Goal: Transaction & Acquisition: Subscribe to service/newsletter

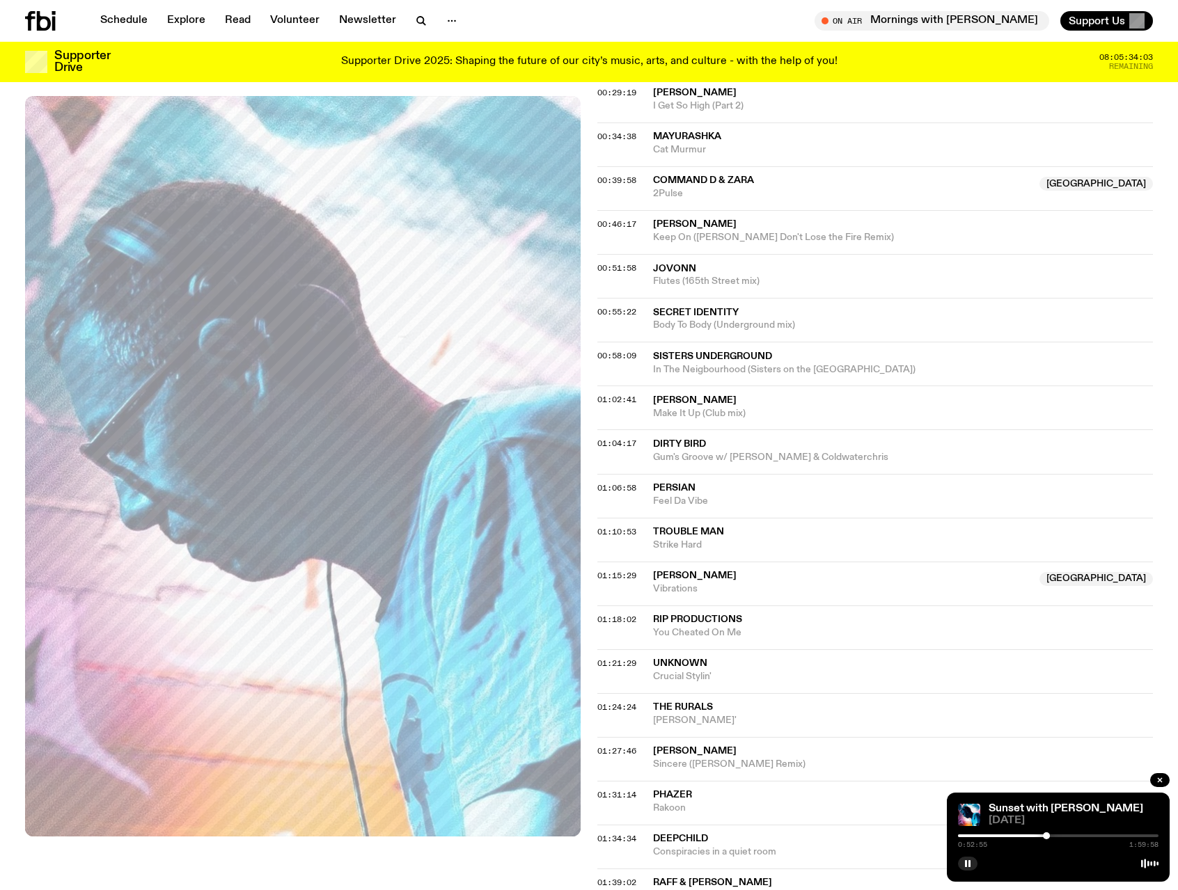
scroll to position [690, 0]
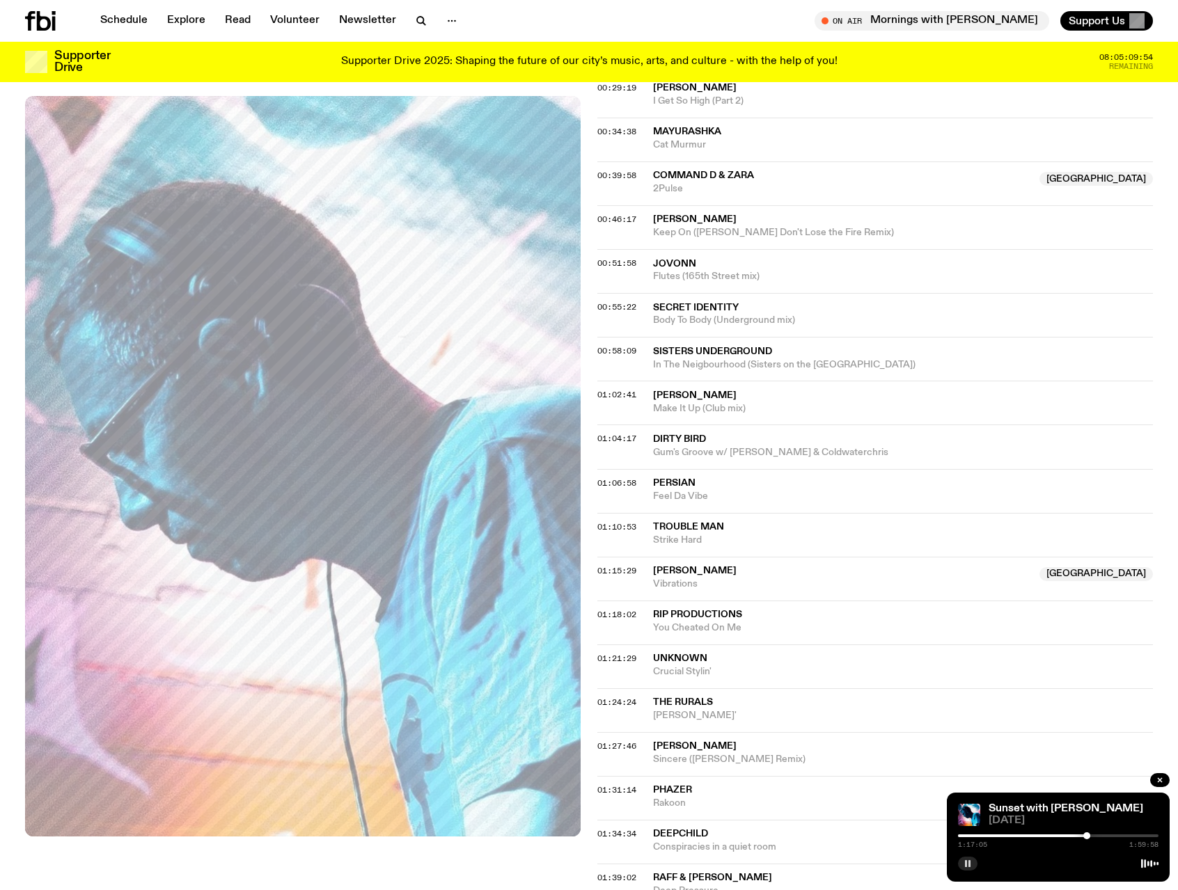
click at [970, 865] on icon "button" at bounding box center [967, 864] width 8 height 8
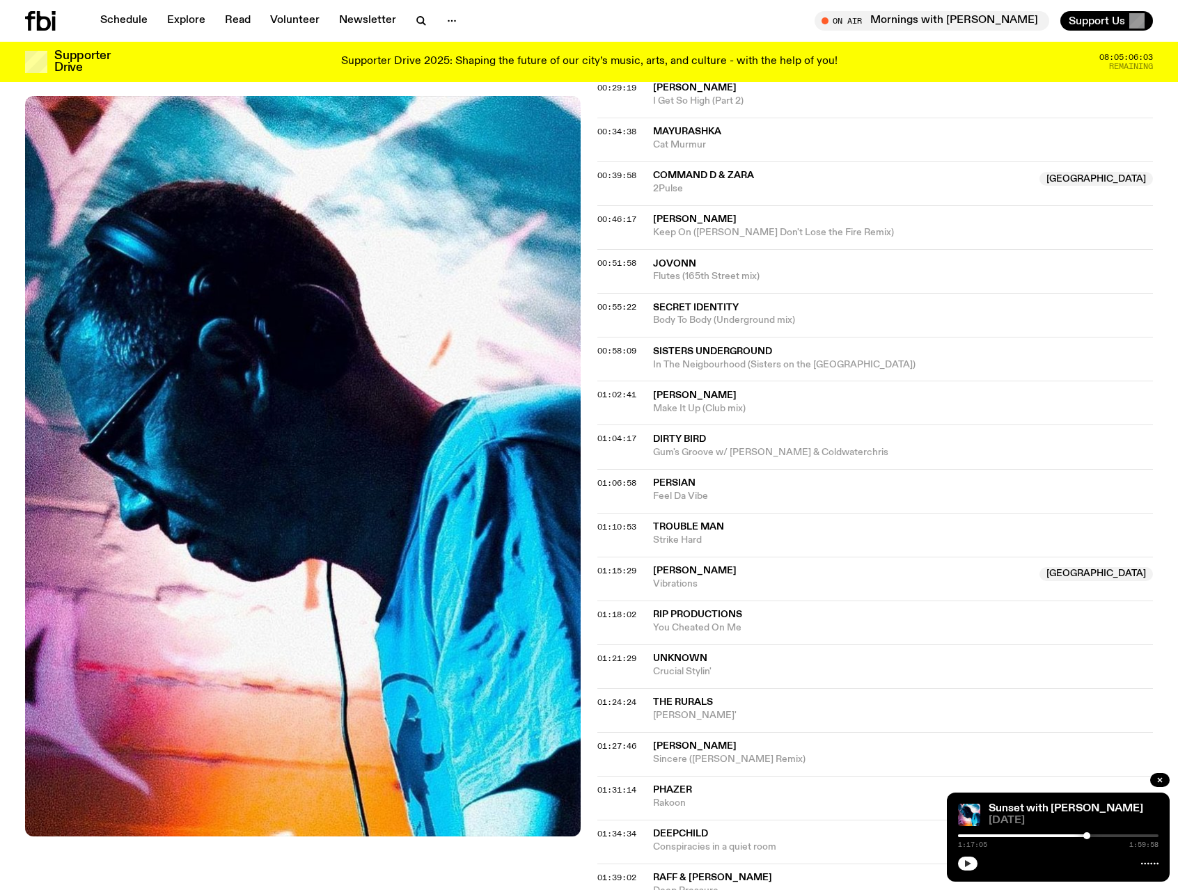
click at [967, 869] on button "button" at bounding box center [967, 864] width 19 height 14
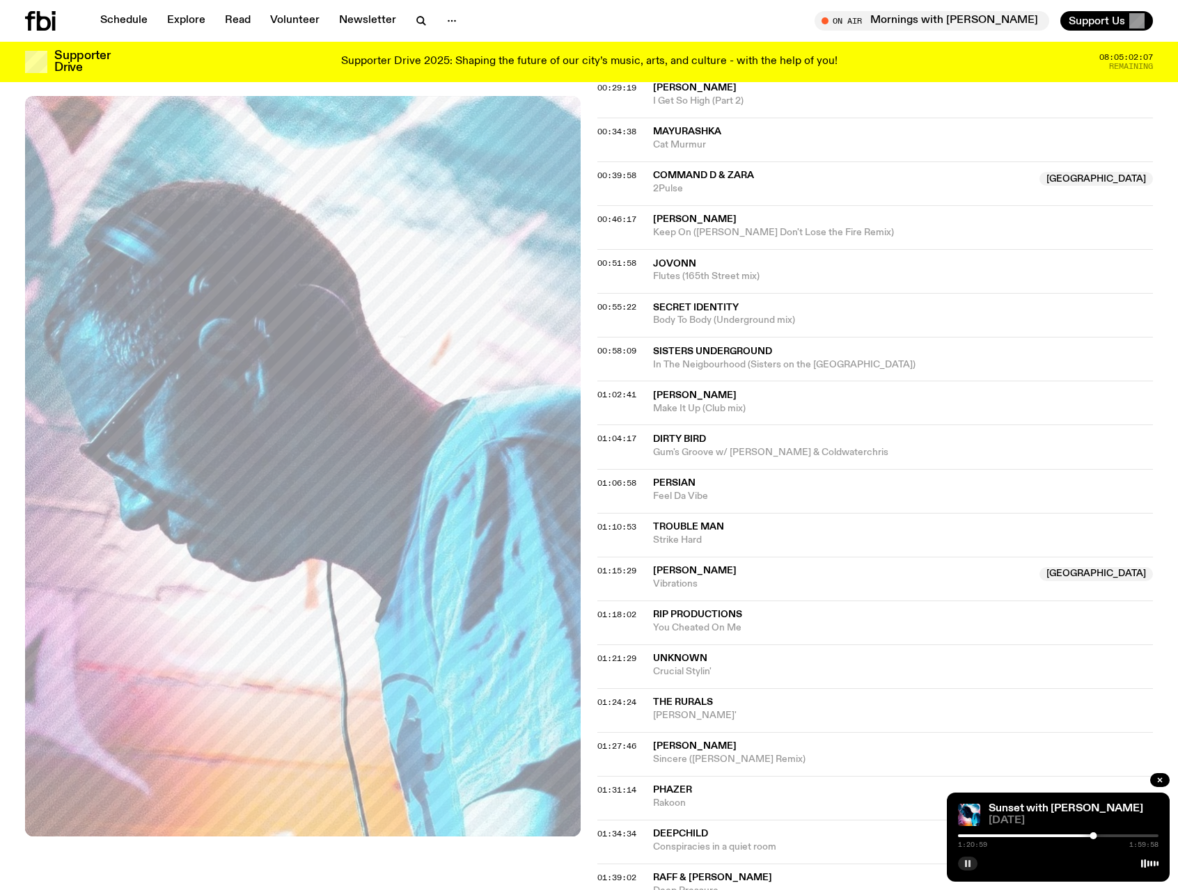
click at [973, 862] on button "button" at bounding box center [967, 864] width 19 height 14
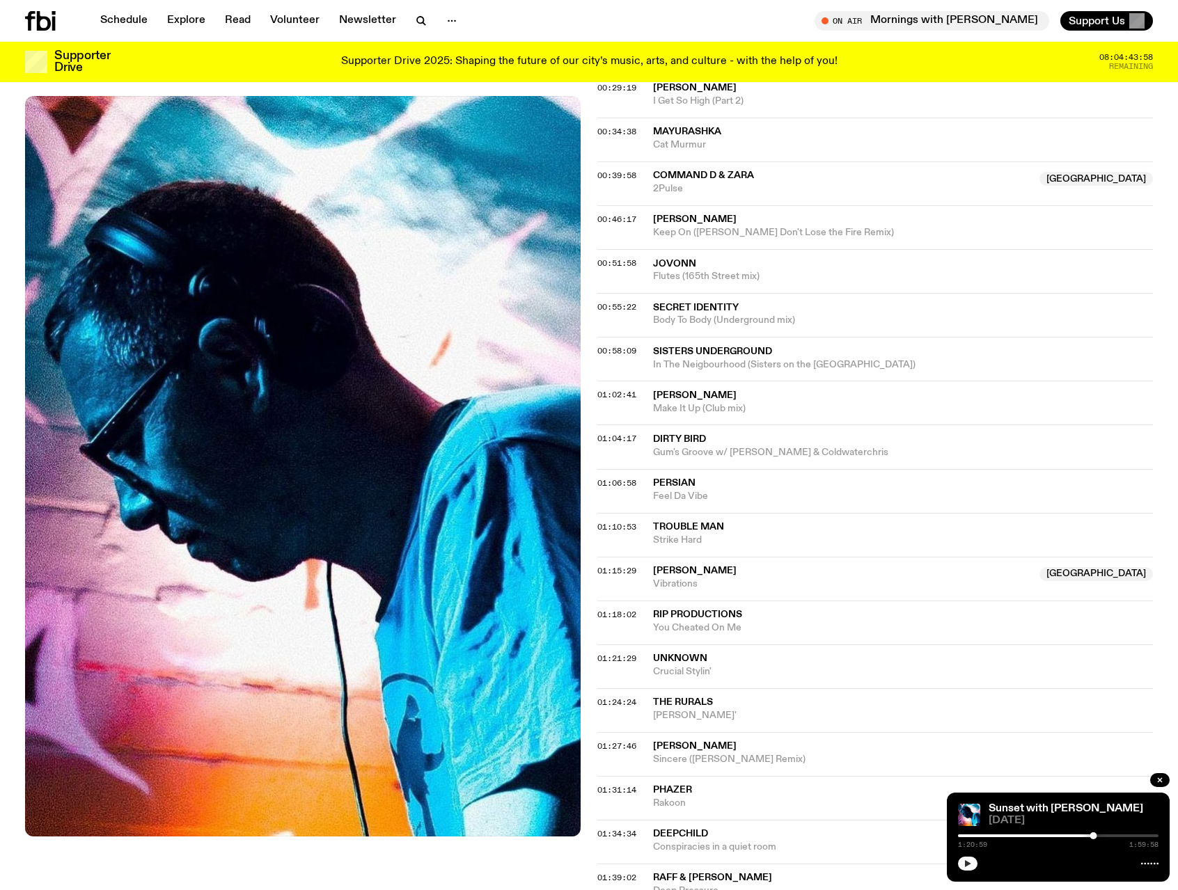
click at [961, 866] on button "button" at bounding box center [967, 864] width 19 height 14
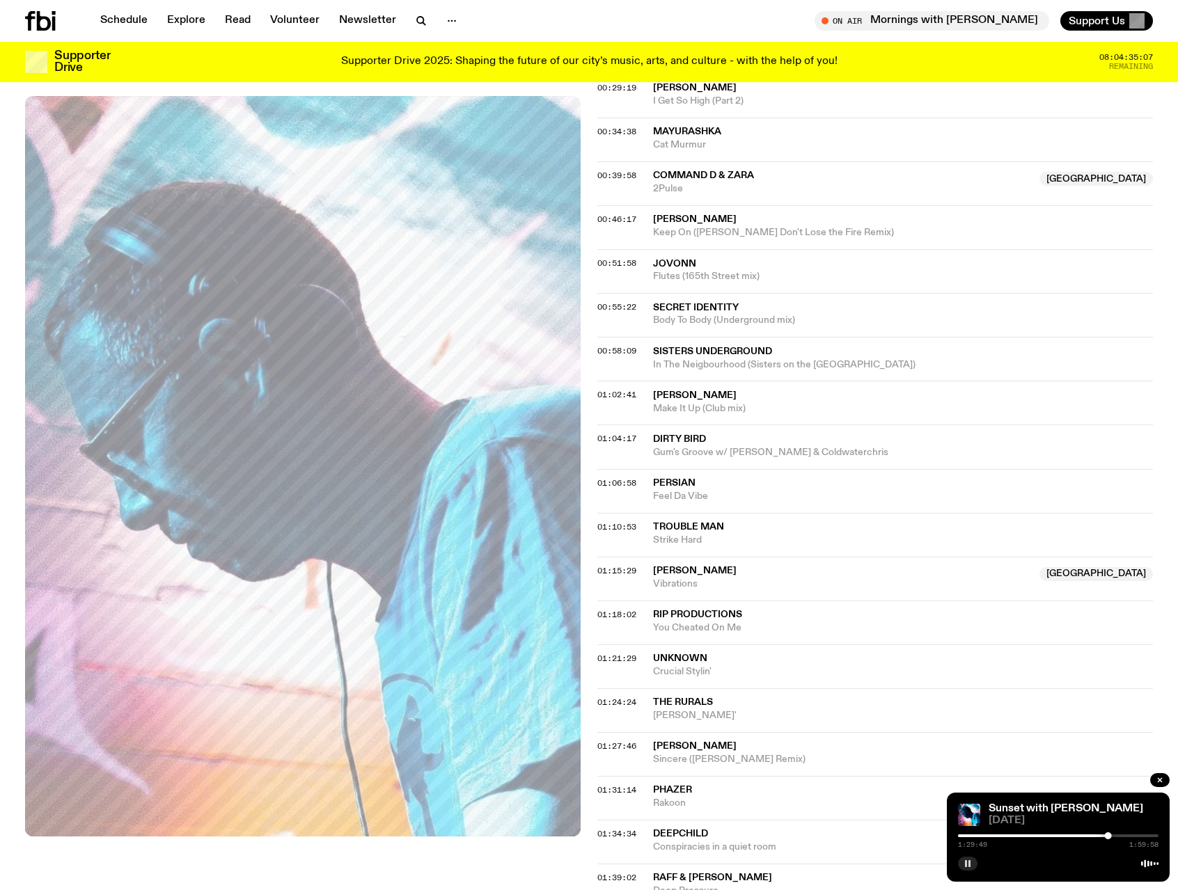
click at [963, 866] on icon "button" at bounding box center [967, 864] width 8 height 8
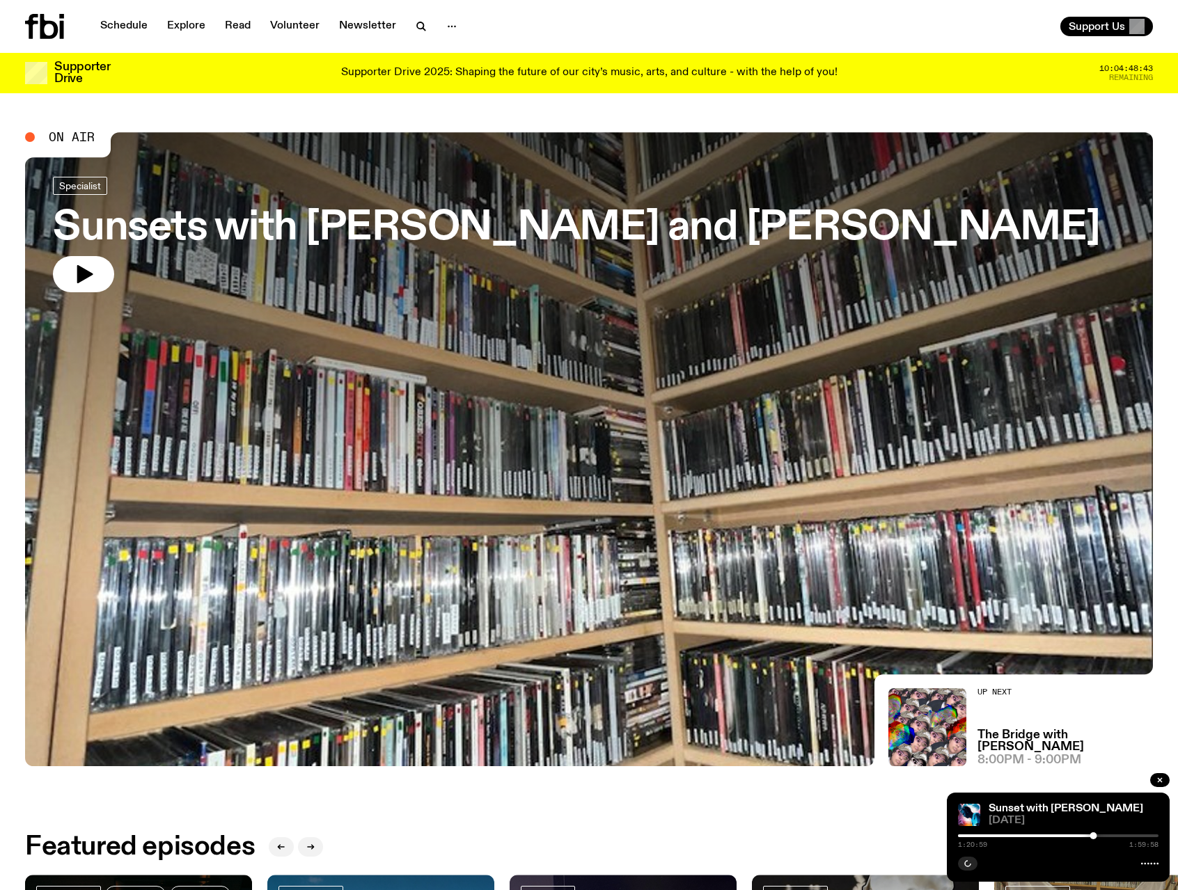
click at [511, 74] on p "Supporter Drive 2025: Shaping the future of our city’s music, arts, and culture…" at bounding box center [589, 73] width 496 height 13
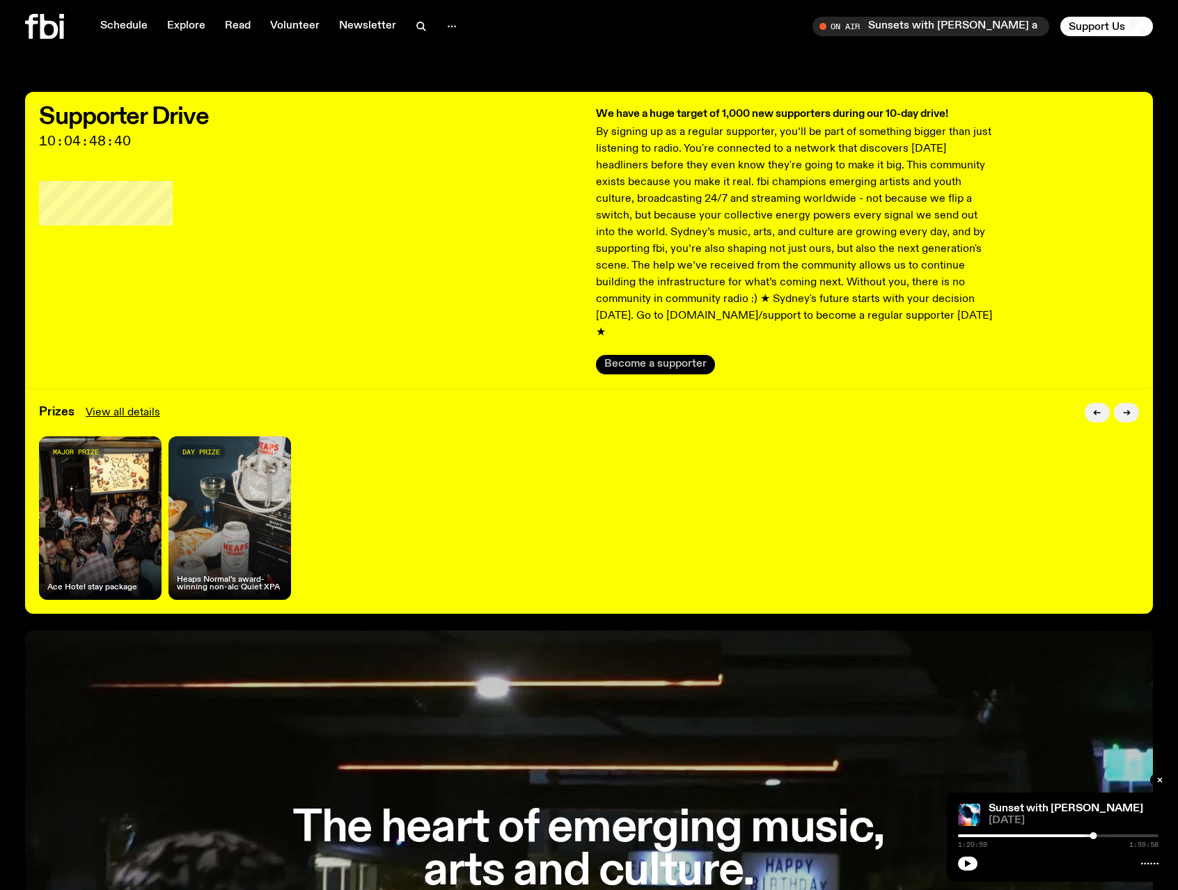
click at [682, 355] on button "Become a supporter" at bounding box center [655, 364] width 119 height 19
click at [1124, 403] on button "button" at bounding box center [1126, 412] width 25 height 19
click at [1128, 403] on button "button" at bounding box center [1126, 412] width 25 height 19
